Goal: Information Seeking & Learning: Find specific fact

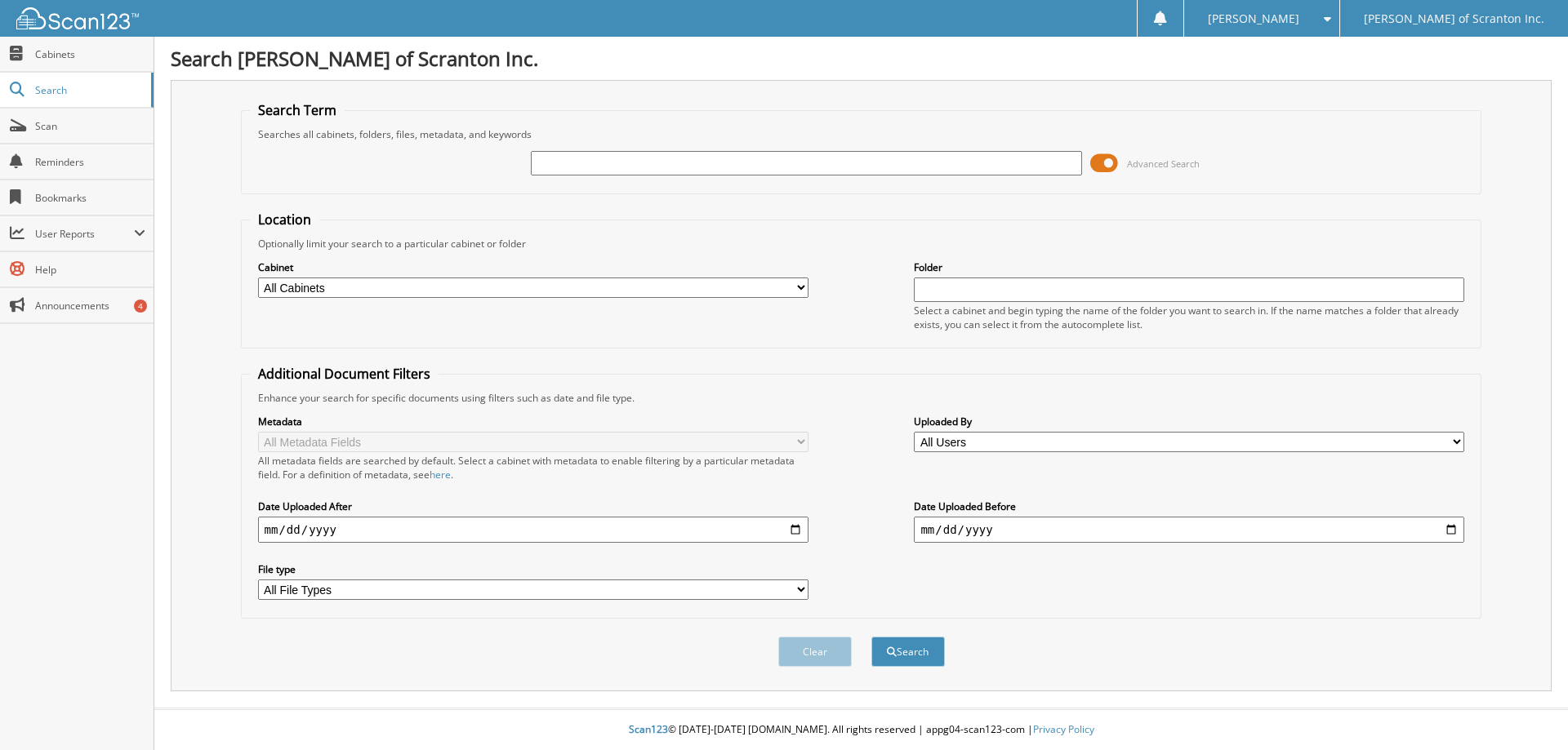
click at [804, 290] on select "All Cabinets FTC PRIVACY M-A/P (Buick Cadillac GMC) M-CHECKS (Buick Cadillac GM…" at bounding box center [533, 287] width 551 height 20
select select "13104"
click at [258, 277] on select "All Cabinets FTC PRIVACY M-A/P (Buick Cadillac GMC) M-CHECKS (Buick Cadillac GM…" at bounding box center [533, 287] width 551 height 20
click at [1014, 290] on input "text" at bounding box center [1189, 290] width 551 height 25
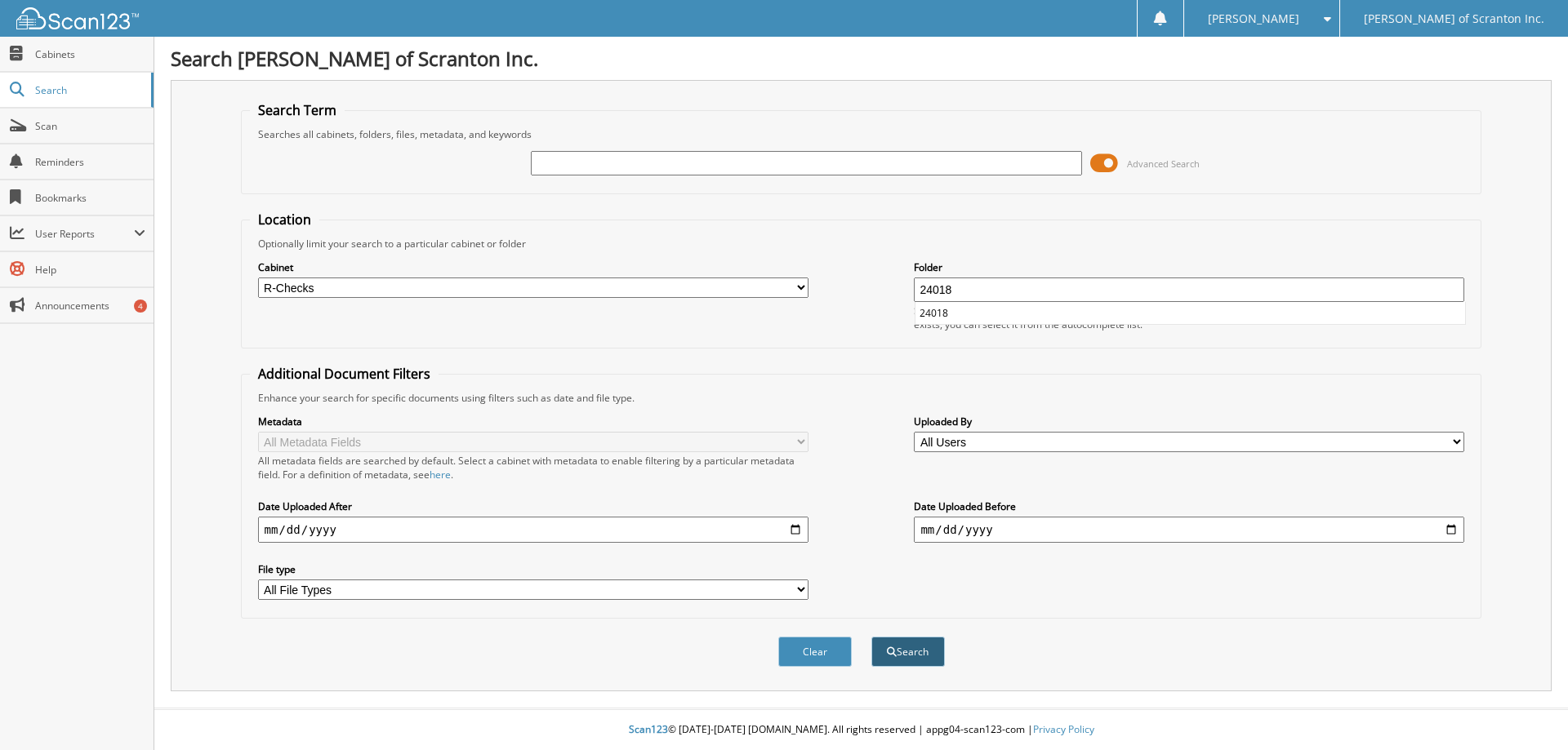
type input "24018"
drag, startPoint x: 921, startPoint y: 652, endPoint x: 925, endPoint y: 52, distance: 600.0
click at [921, 651] on button "Search" at bounding box center [908, 651] width 74 height 30
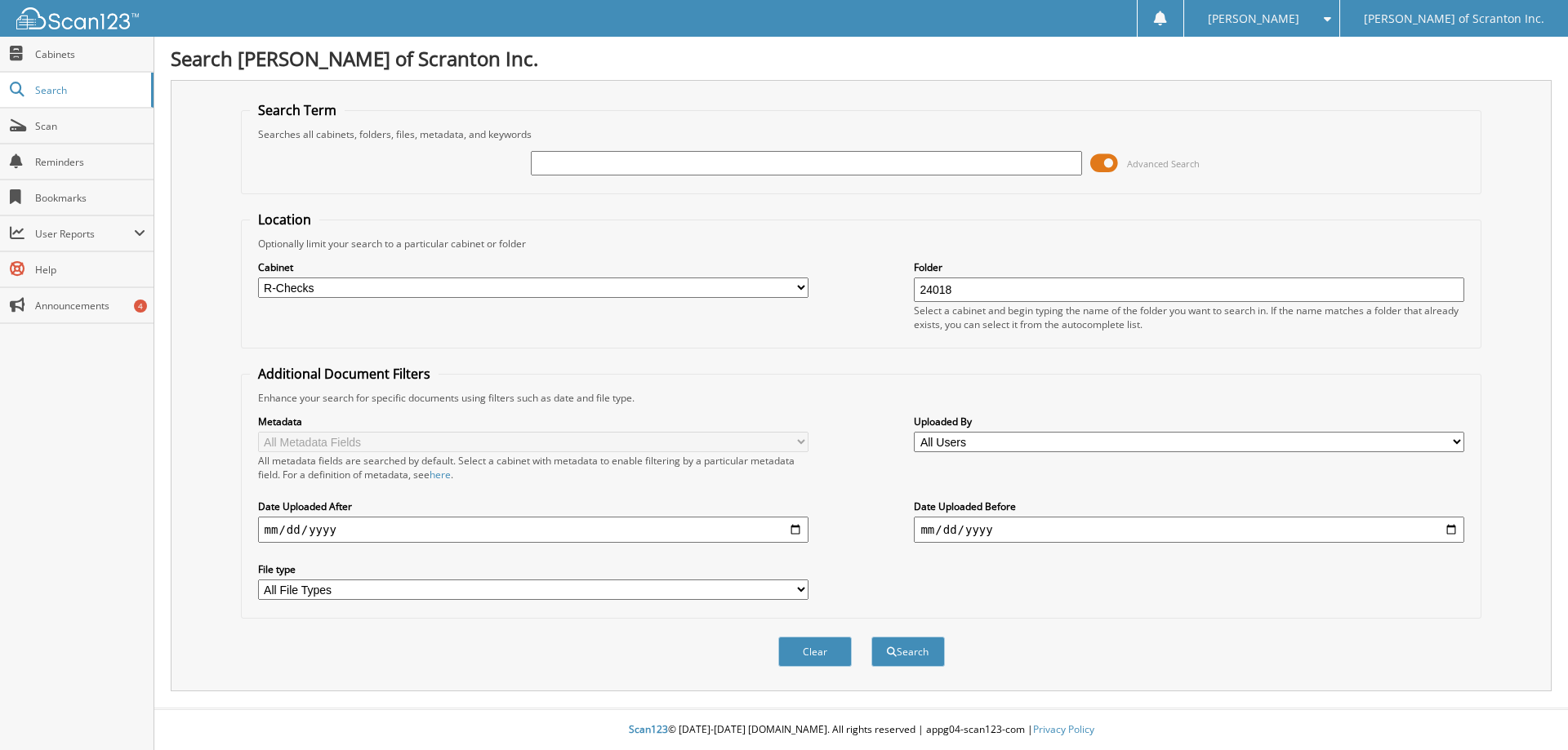
click at [575, 164] on input "text" at bounding box center [806, 164] width 551 height 25
type input "24018"
click at [898, 644] on button "Search" at bounding box center [908, 651] width 74 height 30
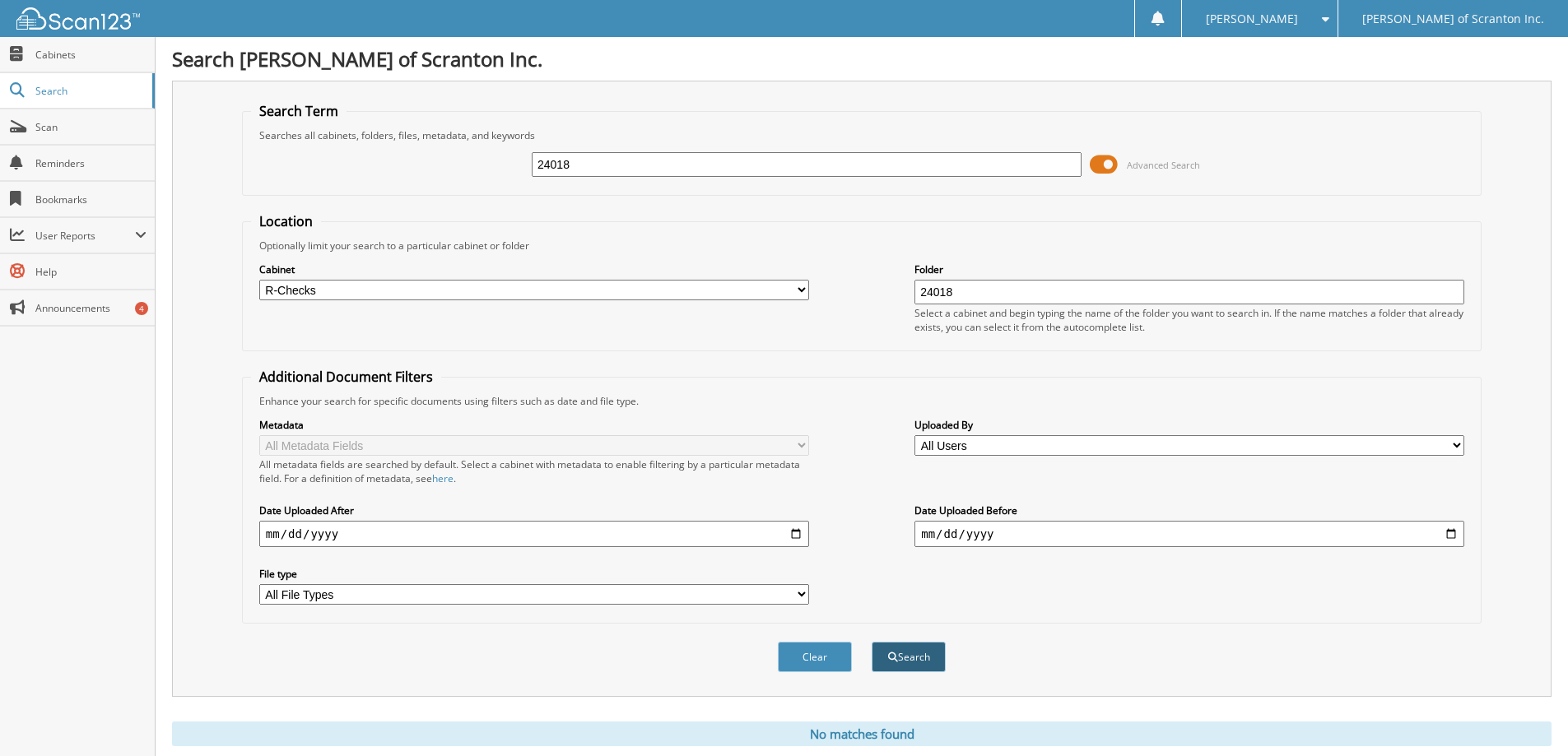
click at [904, 663] on button "Search" at bounding box center [909, 656] width 74 height 31
click at [1452, 443] on select "All Users Aaron Srebro Armando Garcia BARRY MCLAIN Brandi Satlov Brielle Starbu…" at bounding box center [1189, 445] width 550 height 21
select select "8078"
click at [915, 435] on select "All Users Aaron Srebro Armando Garcia BARRY MCLAIN Brandi Satlov Brielle Starbu…" at bounding box center [1189, 445] width 550 height 21
click at [902, 643] on button "Search" at bounding box center [909, 656] width 74 height 31
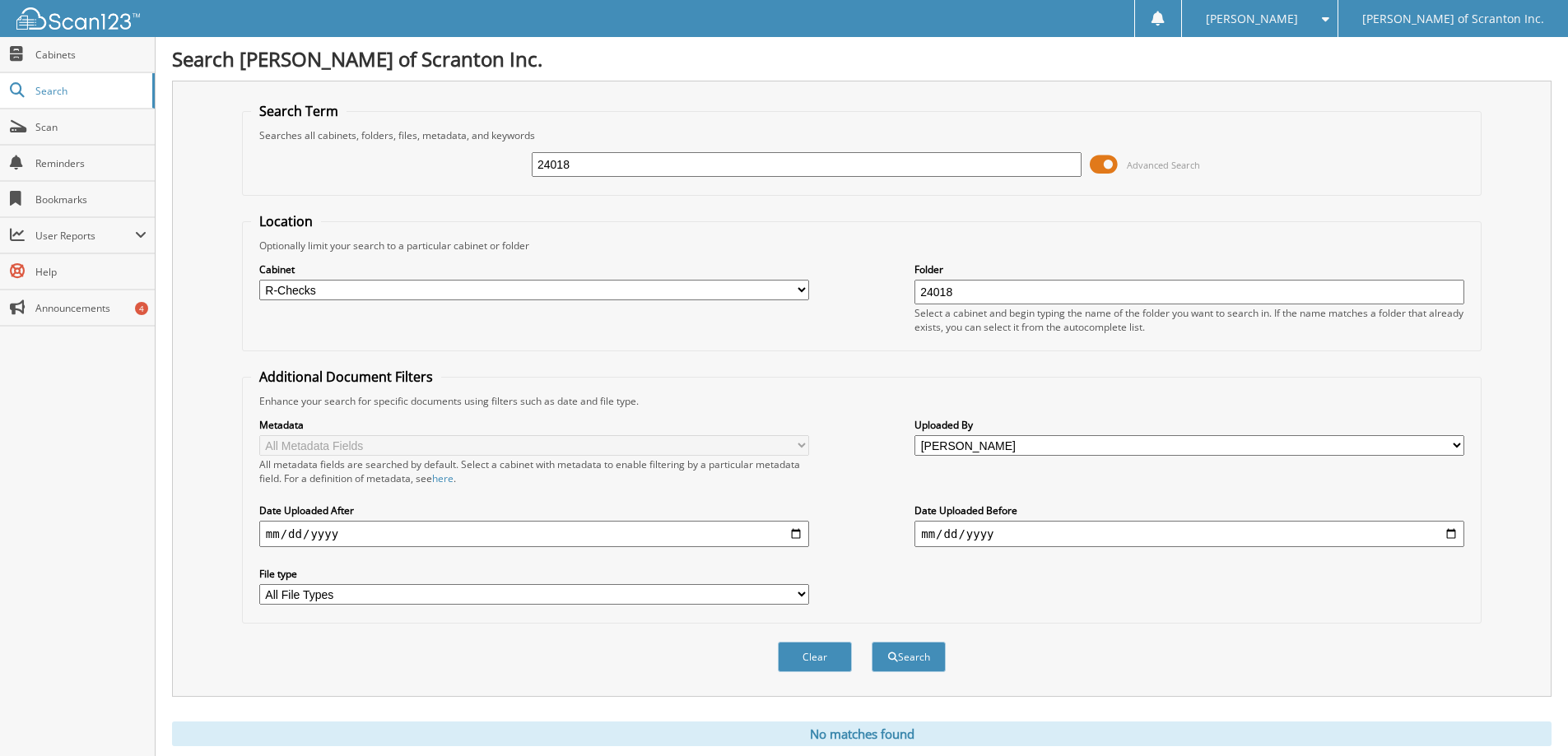
click at [360, 536] on input "date" at bounding box center [534, 534] width 550 height 26
click at [800, 532] on input "date" at bounding box center [534, 534] width 550 height 26
type input "[DATE]"
click at [917, 651] on button "Search" at bounding box center [909, 656] width 74 height 31
click at [57, 87] on span "Search" at bounding box center [90, 91] width 109 height 14
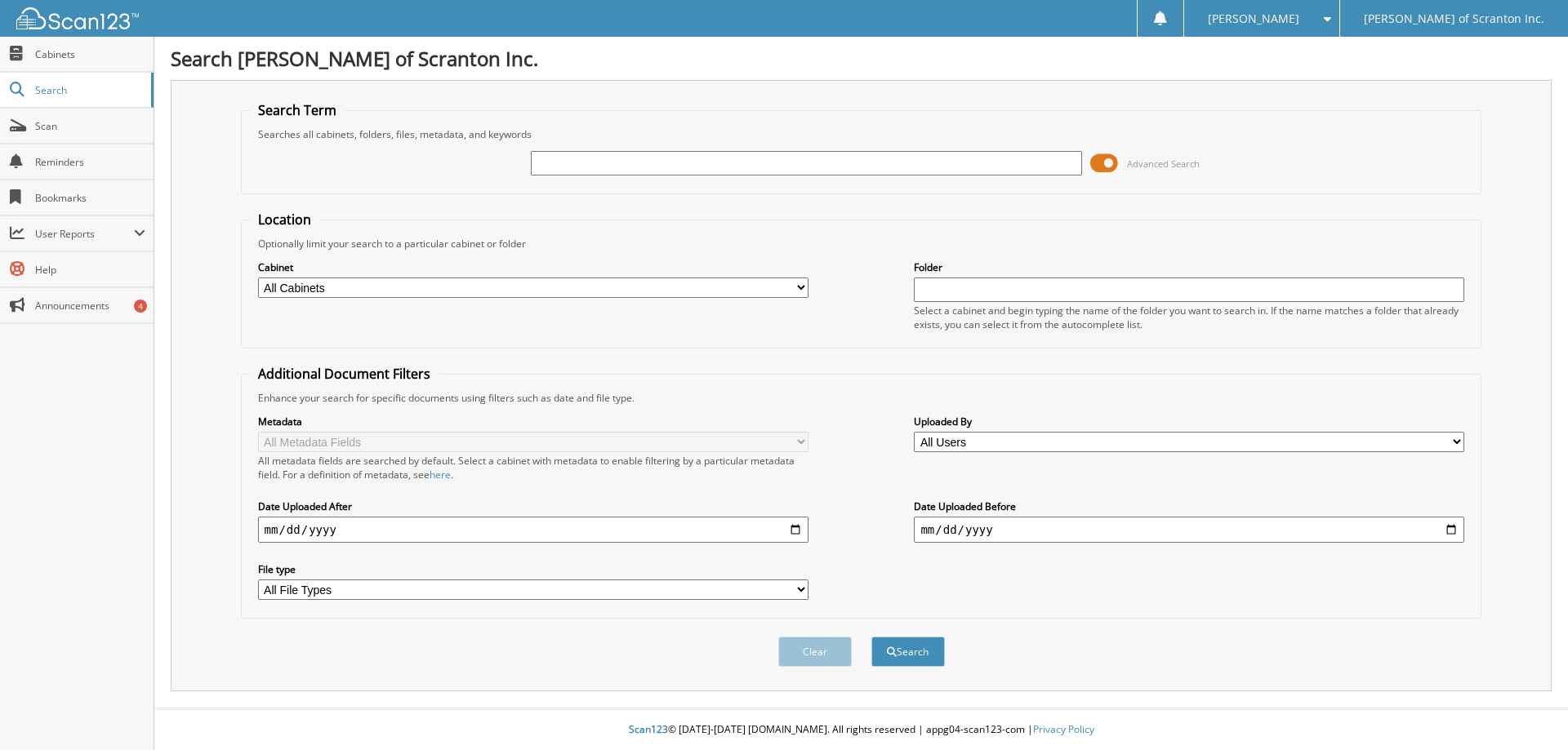
click at [787, 294] on select "All Cabinets FTC PRIVACY M-A/P (Buick Cadillac GMC) M-CHECKS (Buick Cadillac GM…" at bounding box center [533, 287] width 551 height 20
select select "13104"
click at [258, 277] on select "All Cabinets FTC PRIVACY M-A/P (Buick Cadillac GMC) M-CHECKS (Buick Cadillac GM…" at bounding box center [533, 287] width 551 height 20
click at [931, 295] on input "text" at bounding box center [1189, 290] width 551 height 25
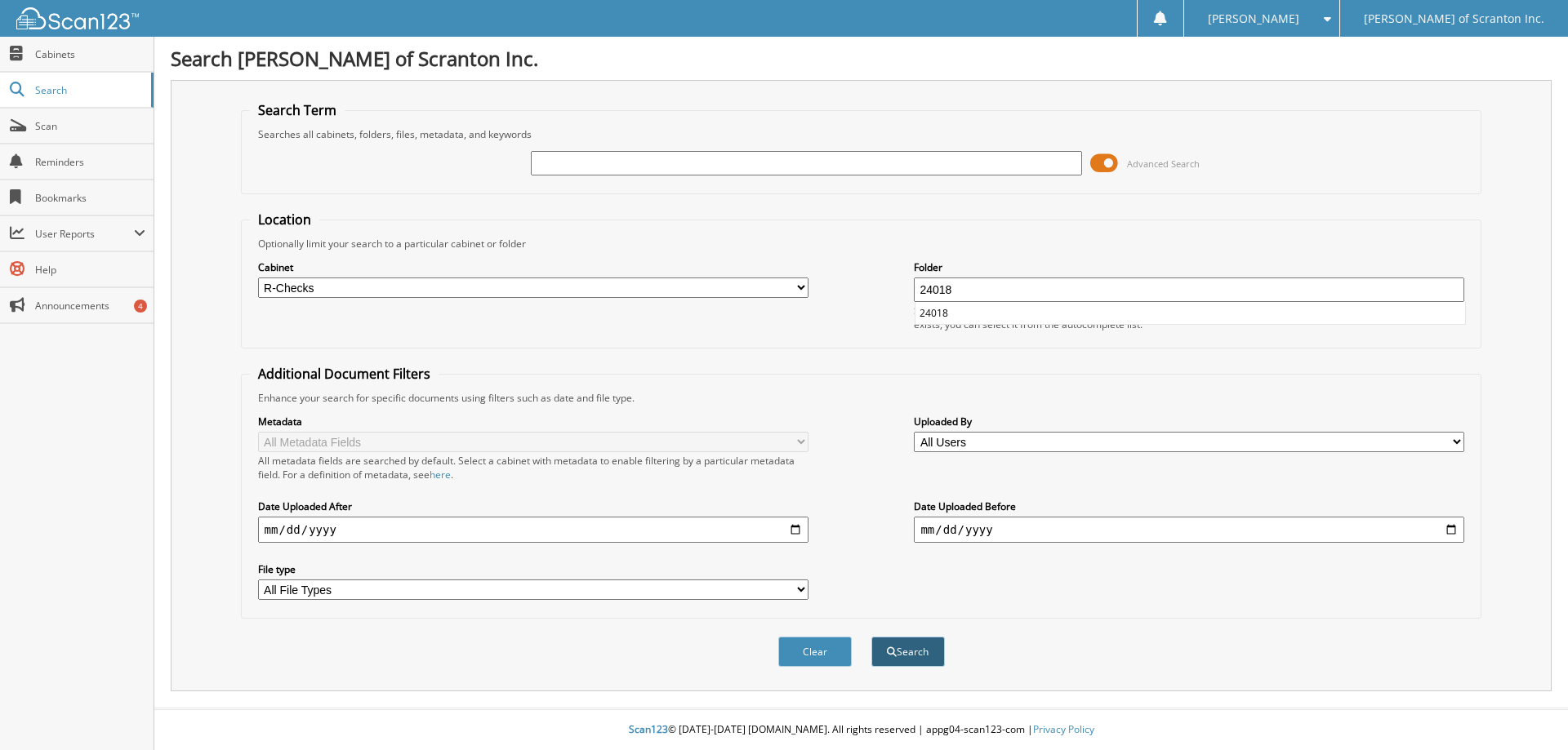
type input "24018"
click at [915, 658] on button "Search" at bounding box center [908, 651] width 74 height 30
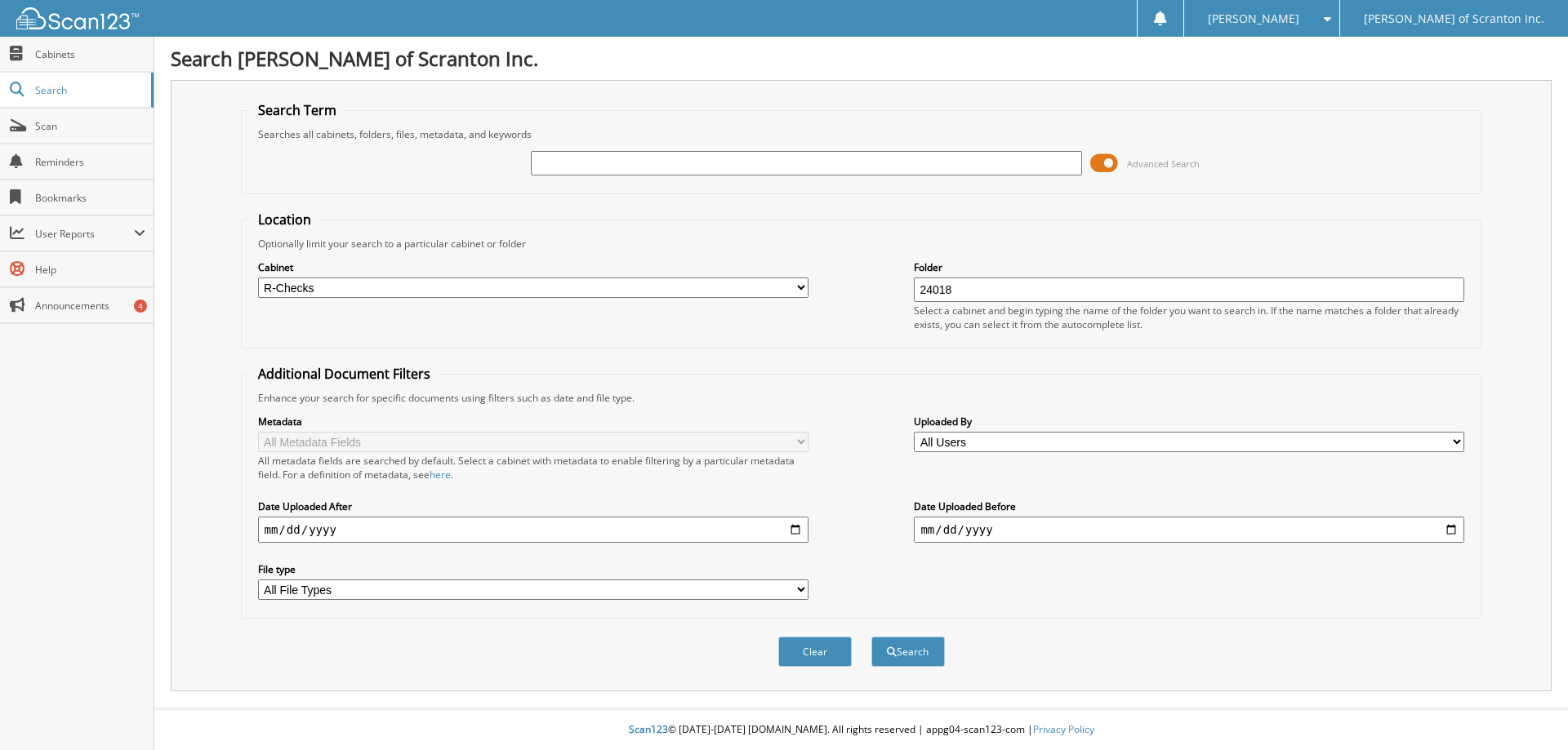
click at [580, 156] on input "text" at bounding box center [806, 164] width 551 height 25
type input "24018"
click at [908, 658] on button "Search" at bounding box center [908, 651] width 74 height 30
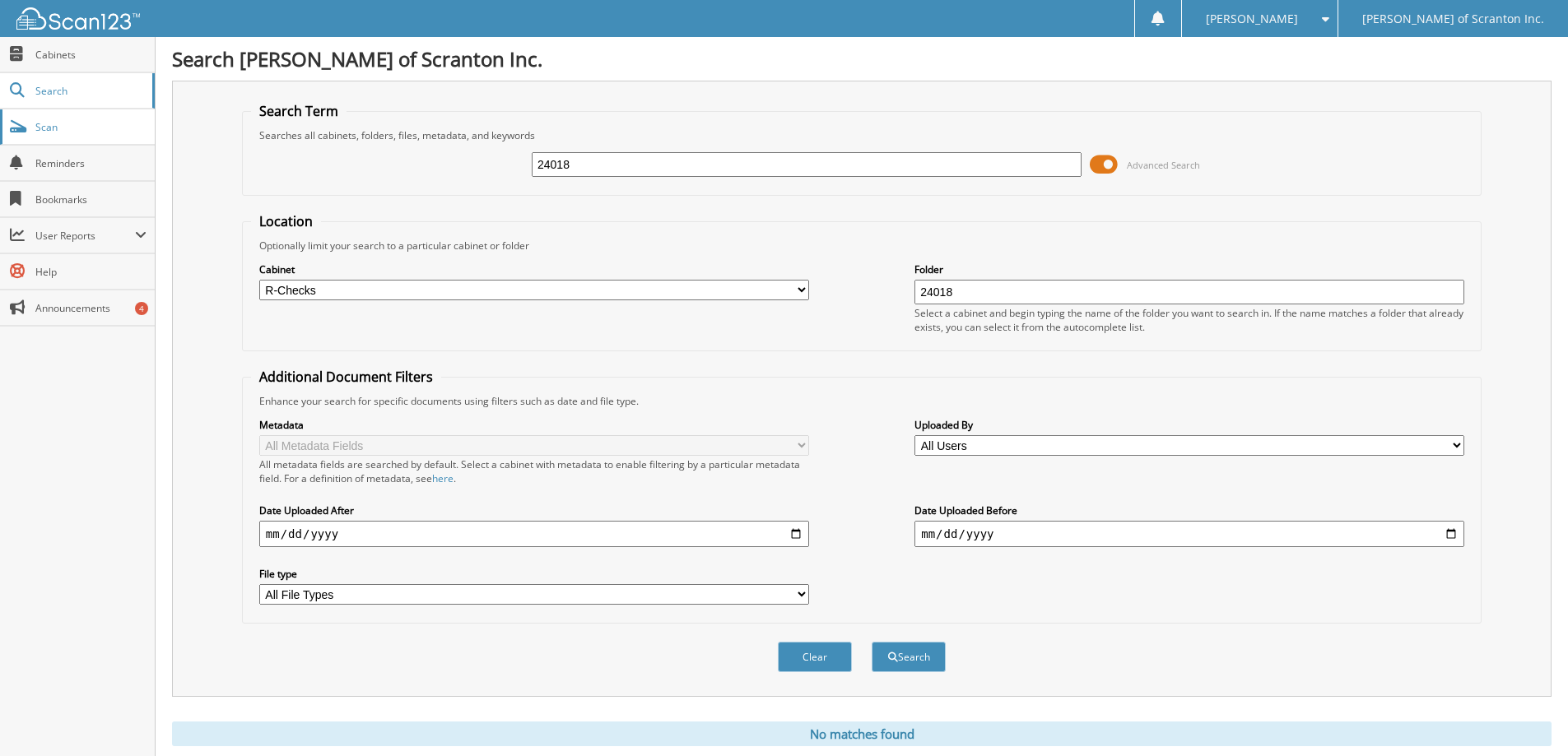
click at [76, 123] on span "Scan" at bounding box center [91, 127] width 111 height 14
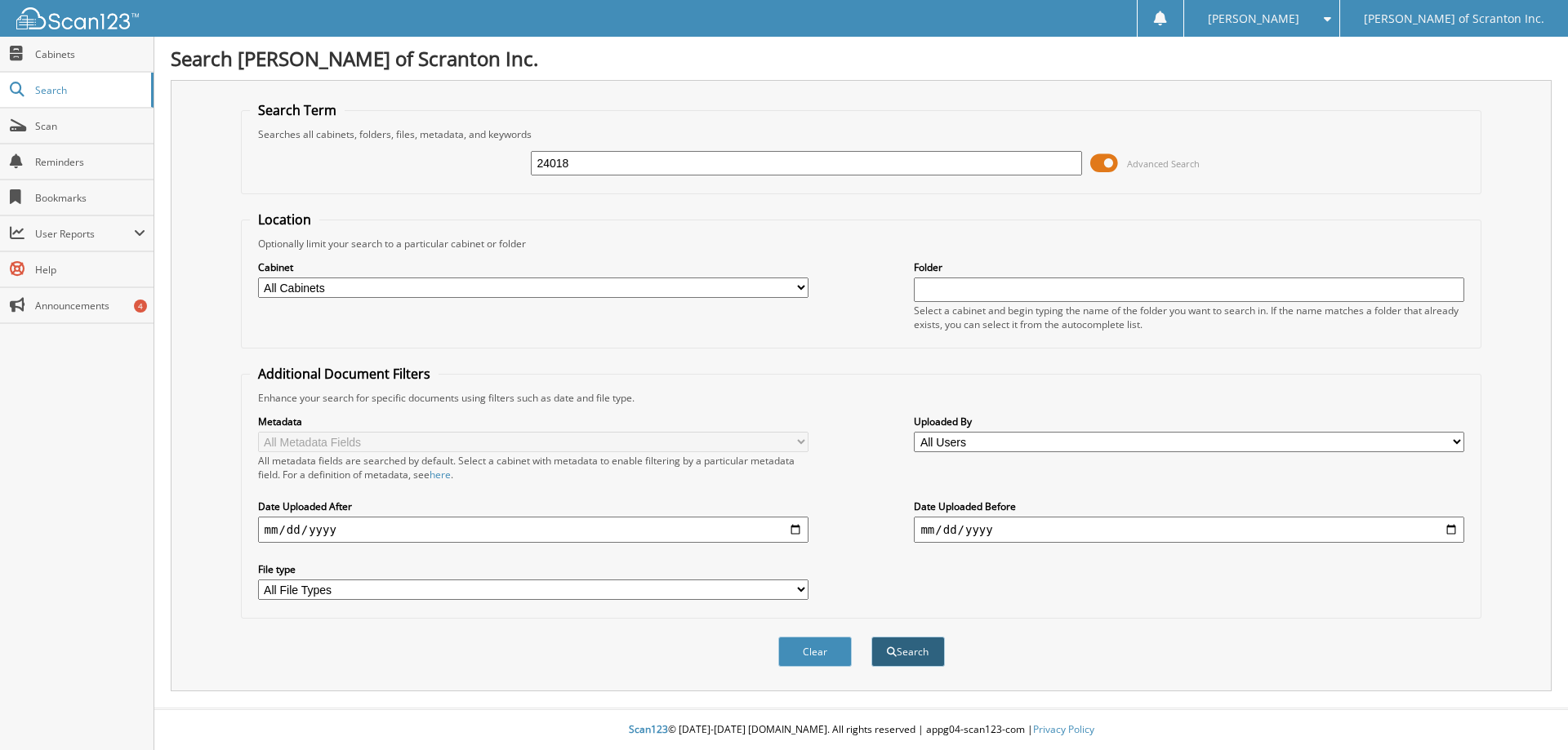
type input "24018"
click at [926, 653] on button "Search" at bounding box center [908, 651] width 74 height 30
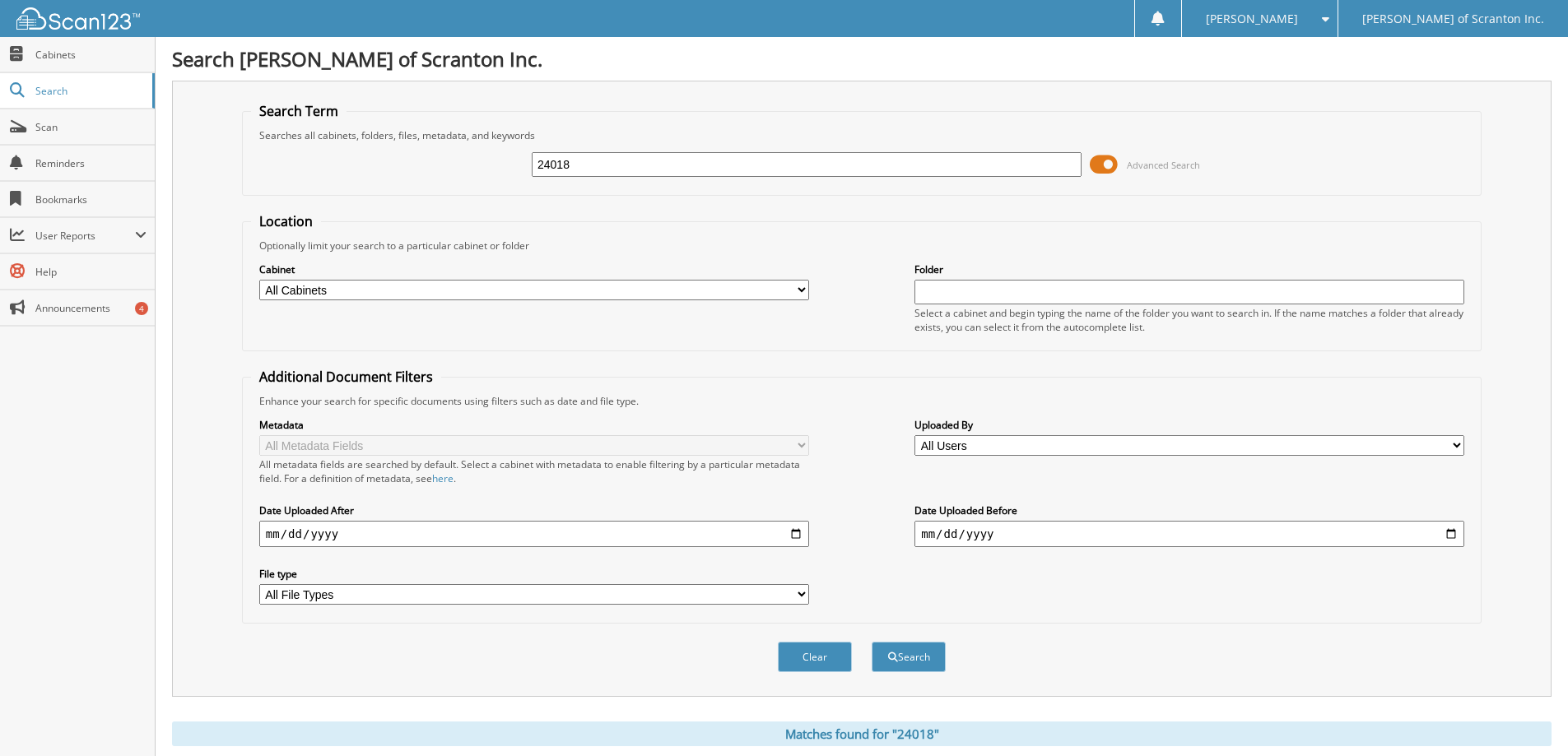
click at [872, 641] on button "Search" at bounding box center [909, 656] width 74 height 31
